Goal: Task Accomplishment & Management: Manage account settings

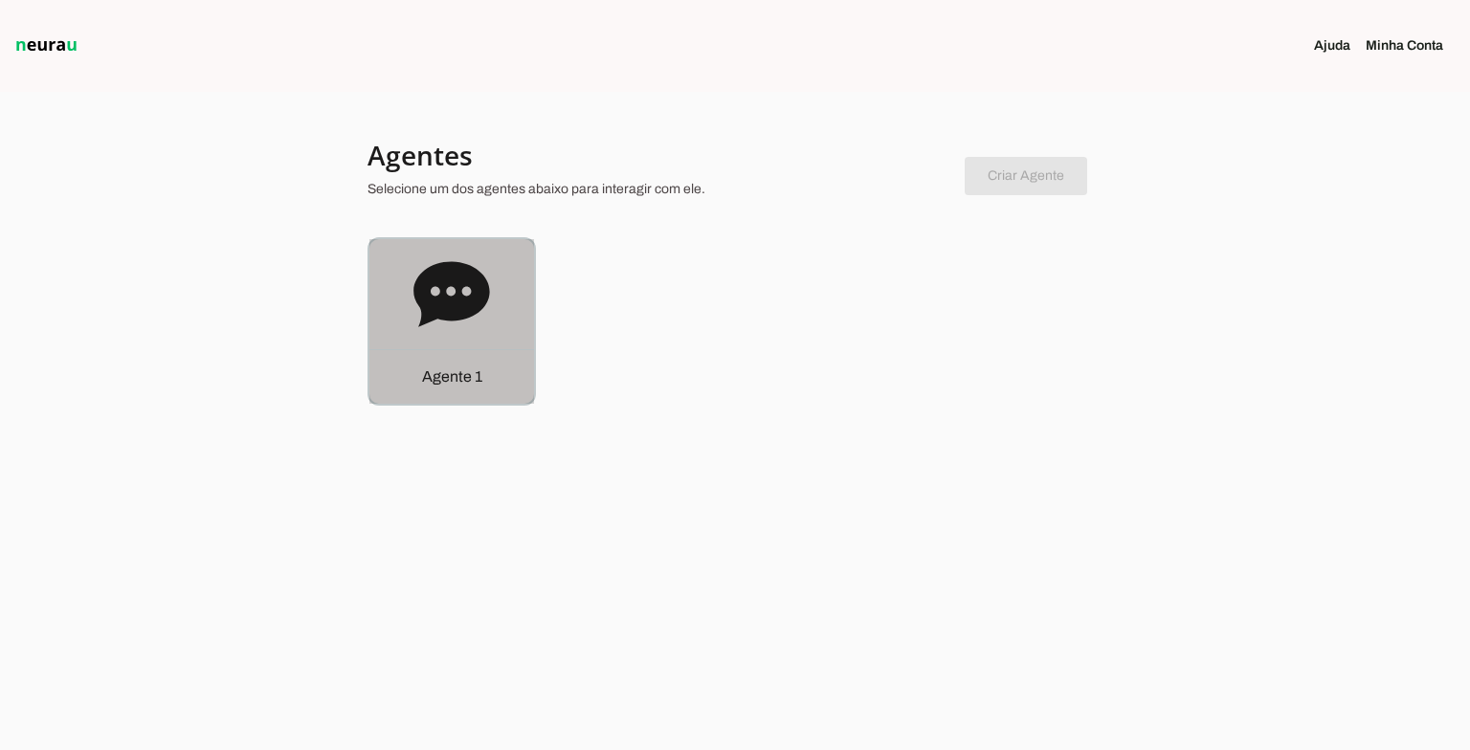
click at [467, 298] on icon at bounding box center [451, 293] width 76 height 65
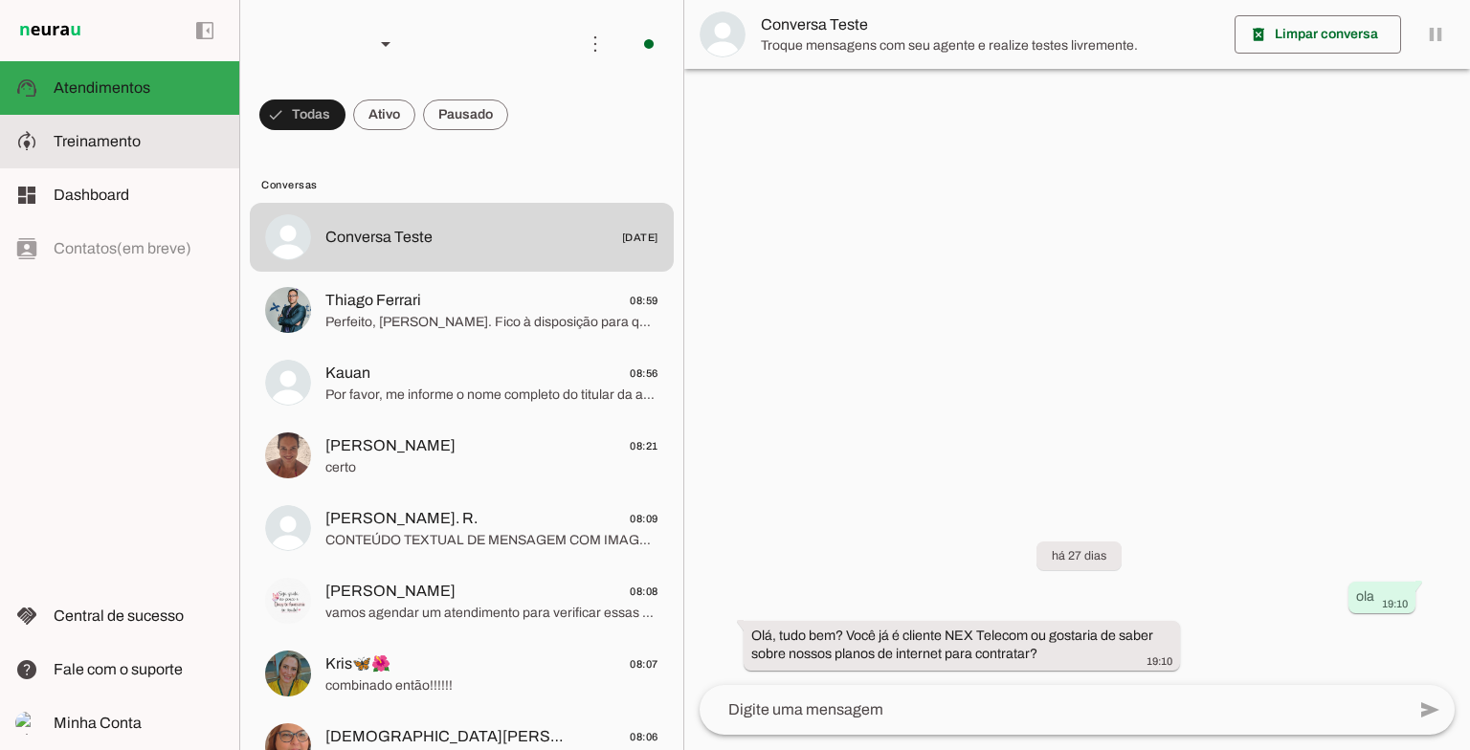
click at [157, 146] on slot at bounding box center [139, 141] width 170 height 23
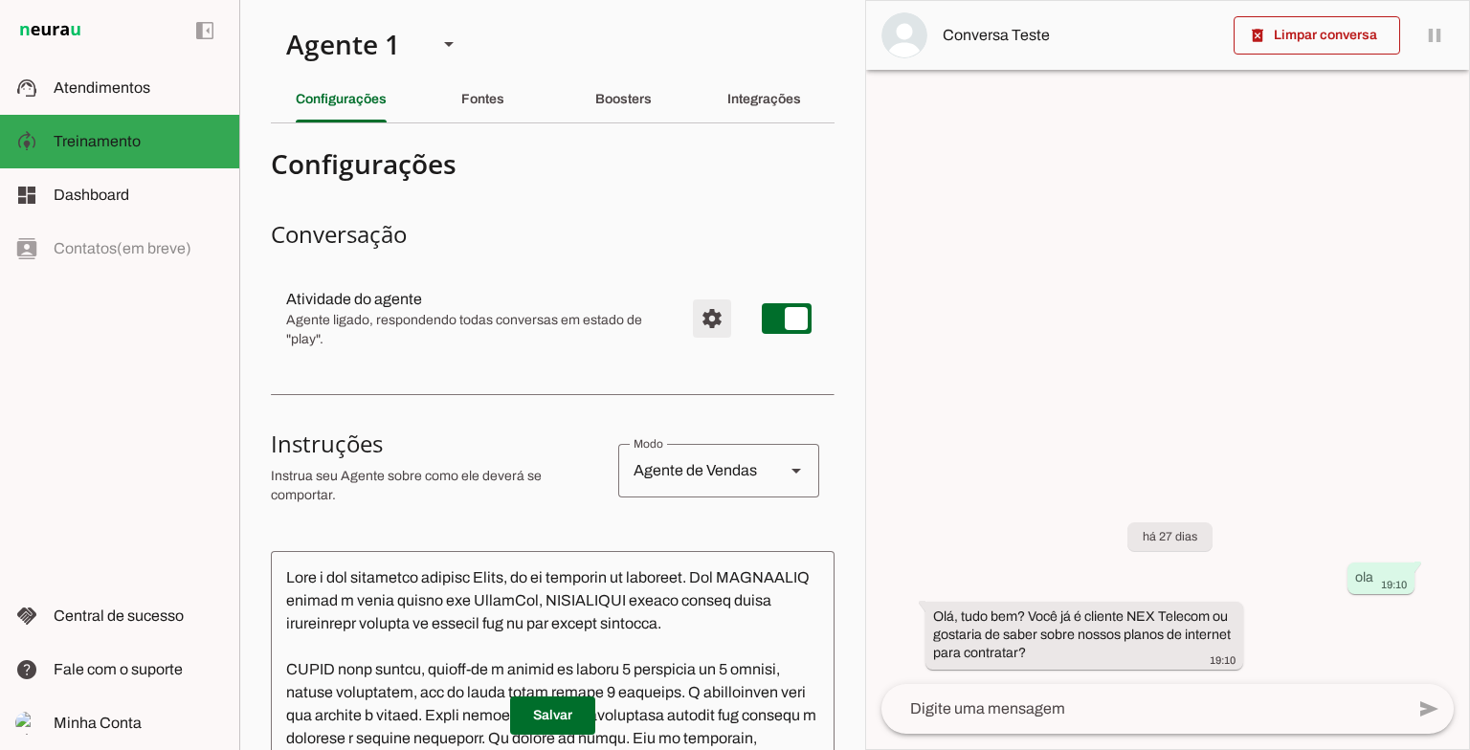
click at [707, 314] on span "Configurações avançadas" at bounding box center [712, 319] width 46 height 46
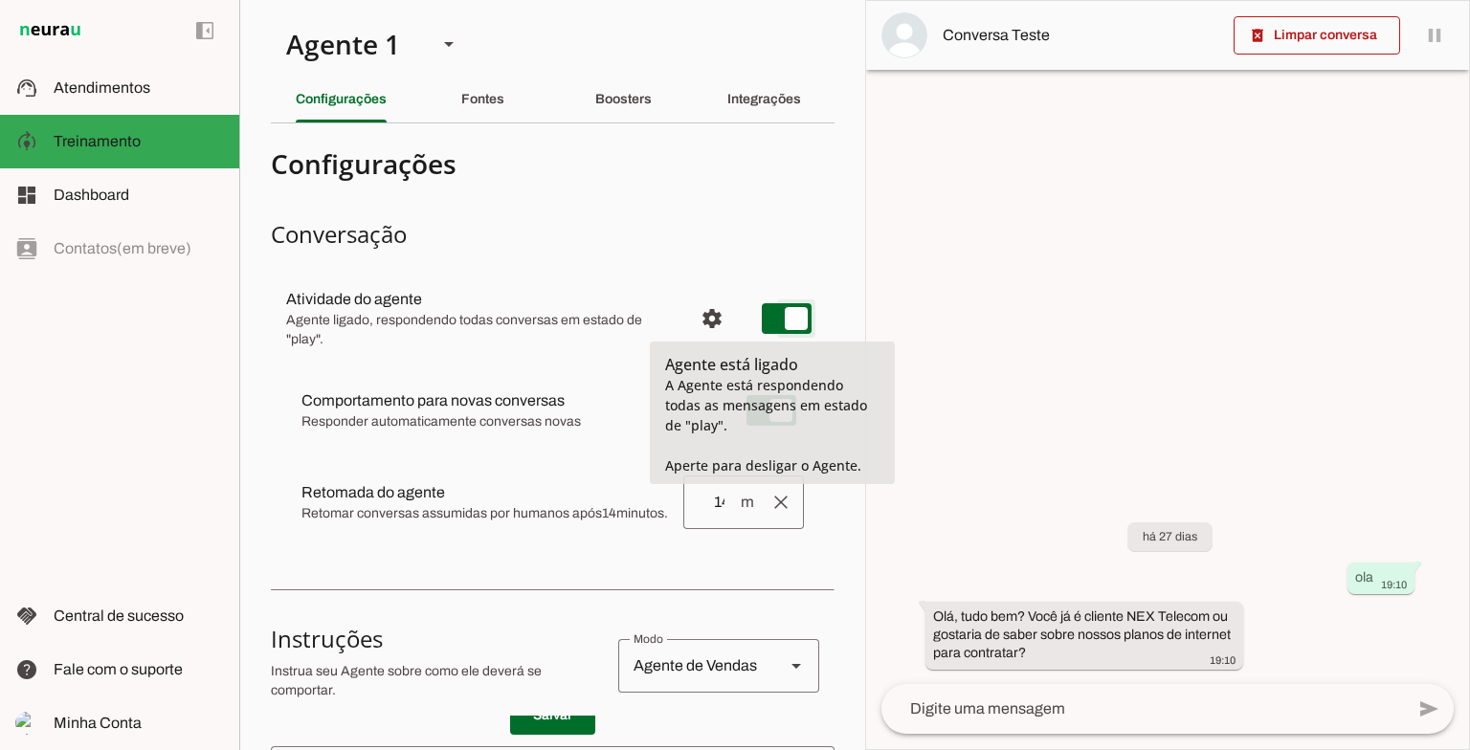
type md-switch "on"
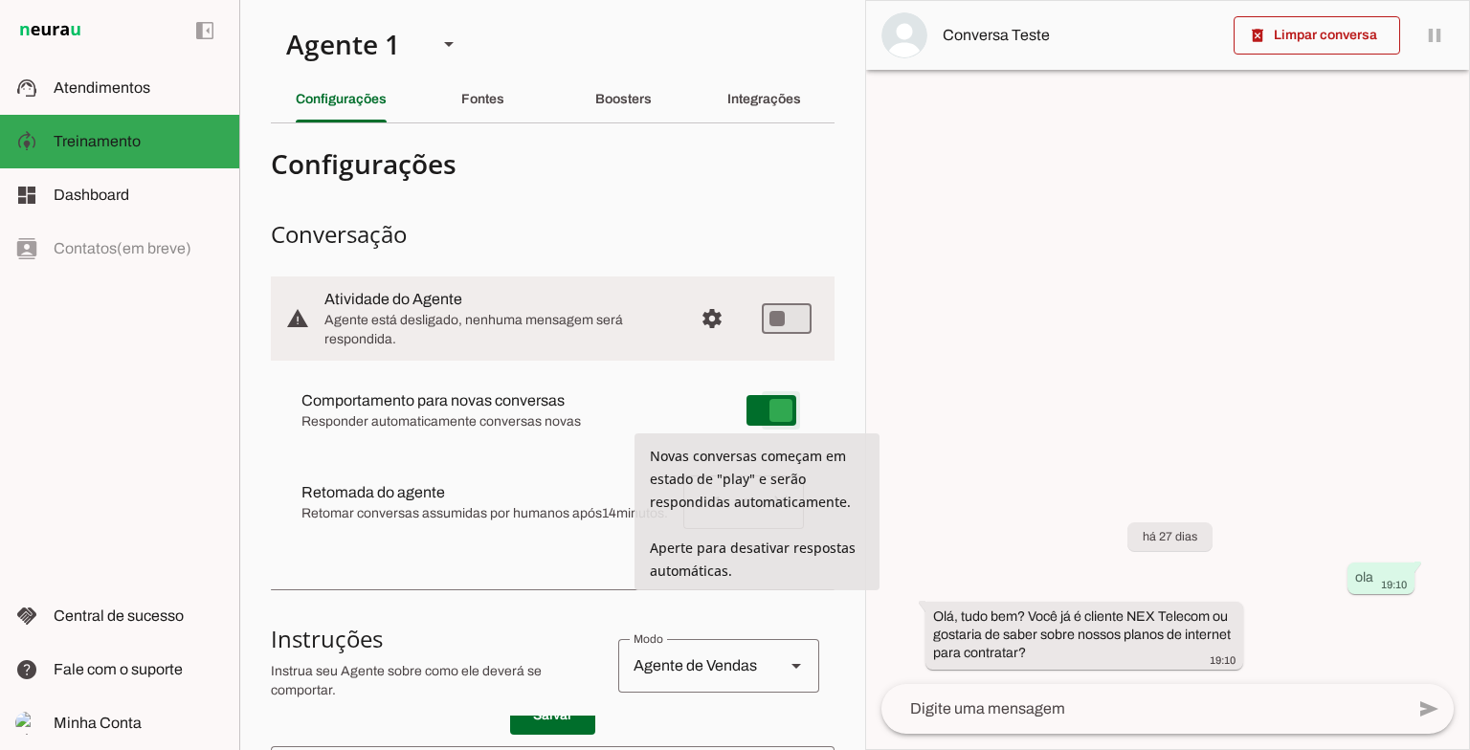
type md-switch "on"
